Goal: Find specific page/section: Find specific page/section

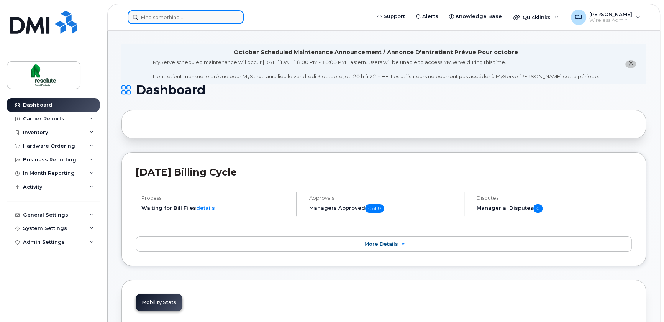
click at [232, 15] on div at bounding box center [186, 17] width 116 height 14
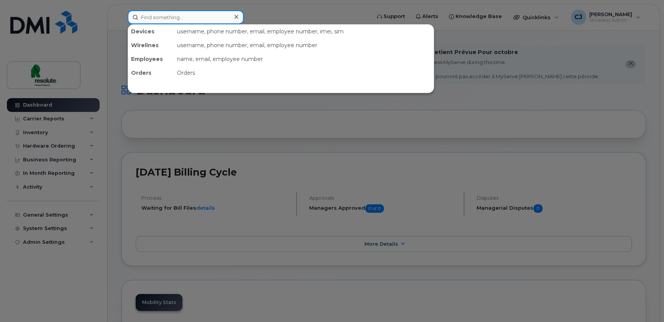
paste input "[PERSON_NAME]"
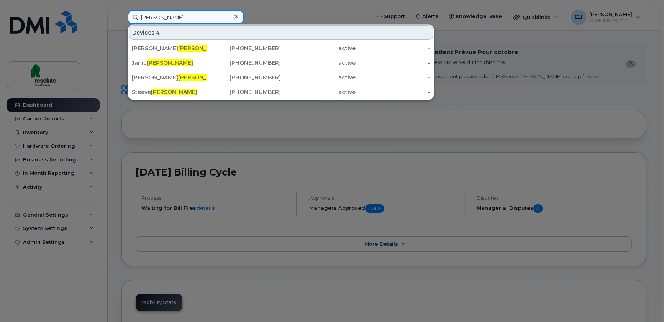
drag, startPoint x: 178, startPoint y: 19, endPoint x: 72, endPoint y: 35, distance: 107.3
click at [121, 24] on div "[PERSON_NAME] Devices 4 [PERSON_NAME] [PHONE_NUMBER] active - [PERSON_NAME] [PH…" at bounding box center [246, 17] width 250 height 14
paste input "Aurelie"
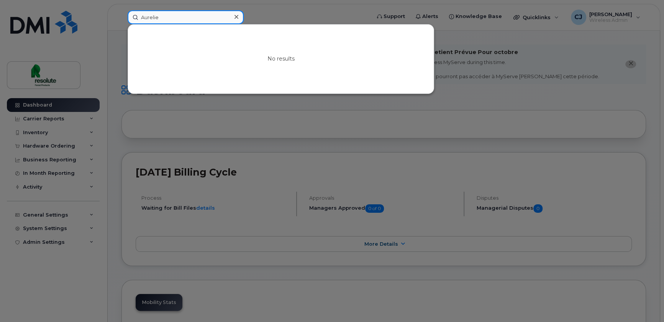
click at [175, 19] on input "Aurelie" at bounding box center [186, 17] width 116 height 14
paste input "[PERSON_NAME]"
click at [165, 16] on input "[PERSON_NAME]" at bounding box center [186, 17] width 116 height 14
click at [192, 18] on input "[PERSON_NAME]" at bounding box center [186, 17] width 116 height 14
paste input "[PERSON_NAME]"
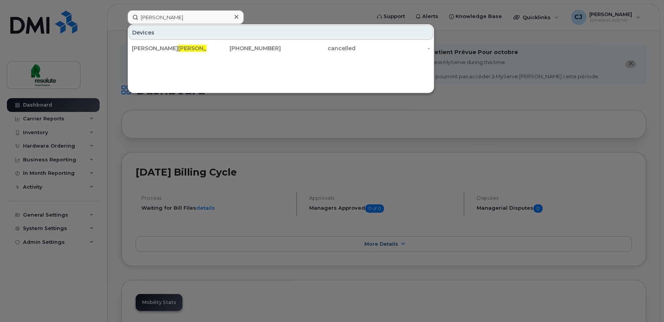
click at [196, 24] on div "Devices [PERSON_NAME] [PHONE_NUMBER] cancelled -" at bounding box center [281, 58] width 307 height 69
click at [196, 14] on input "[PERSON_NAME]" at bounding box center [186, 17] width 116 height 14
paste input "[PERSON_NAME]"
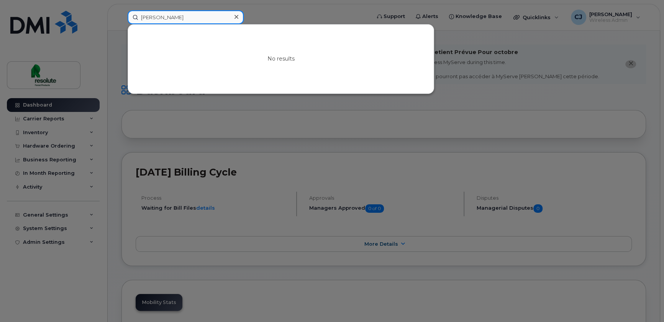
click at [172, 18] on input "[PERSON_NAME]" at bounding box center [186, 17] width 116 height 14
paste input "Caron"
type input "Caron"
